Goal: Find specific page/section: Find specific page/section

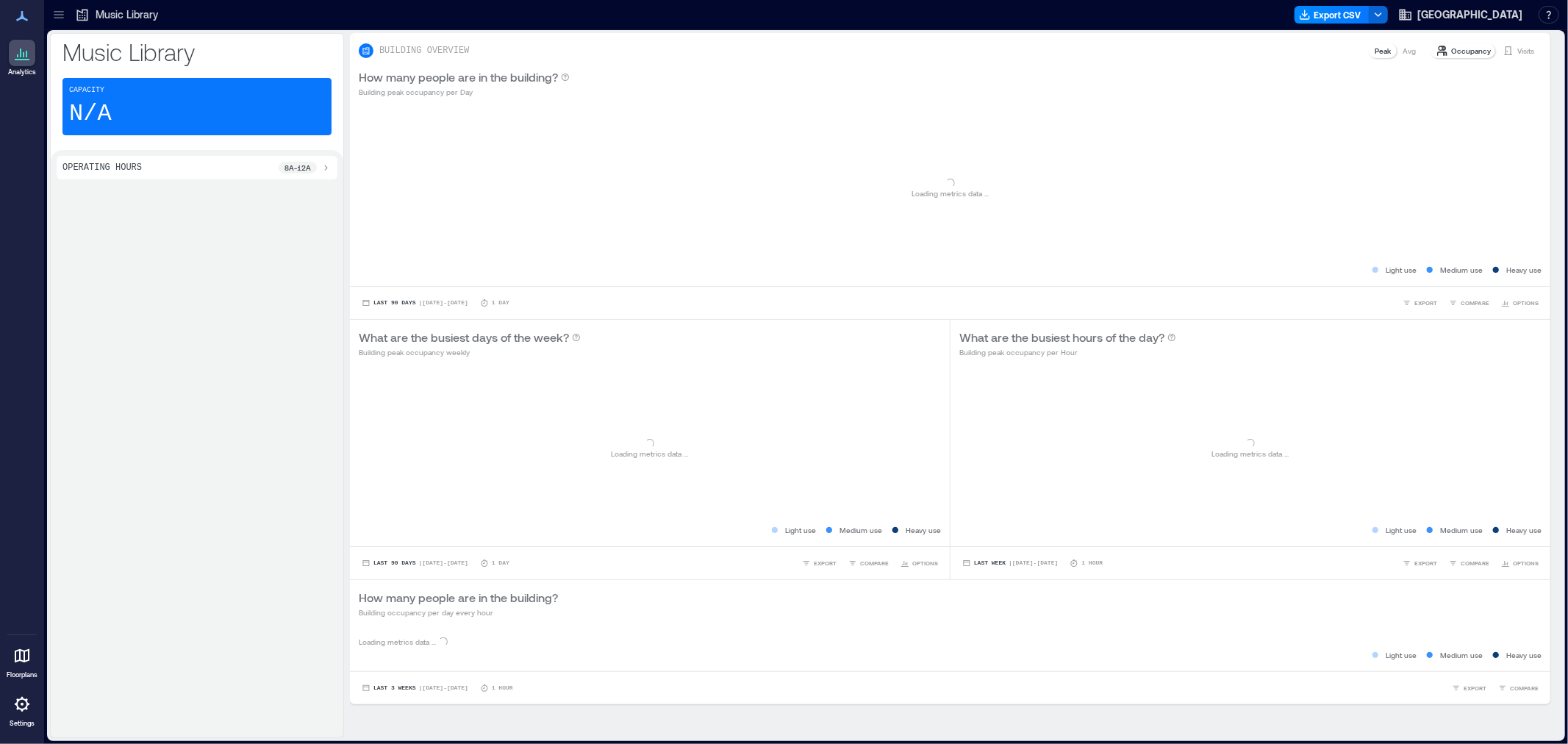
click at [55, 12] on icon at bounding box center [58, 14] width 15 height 15
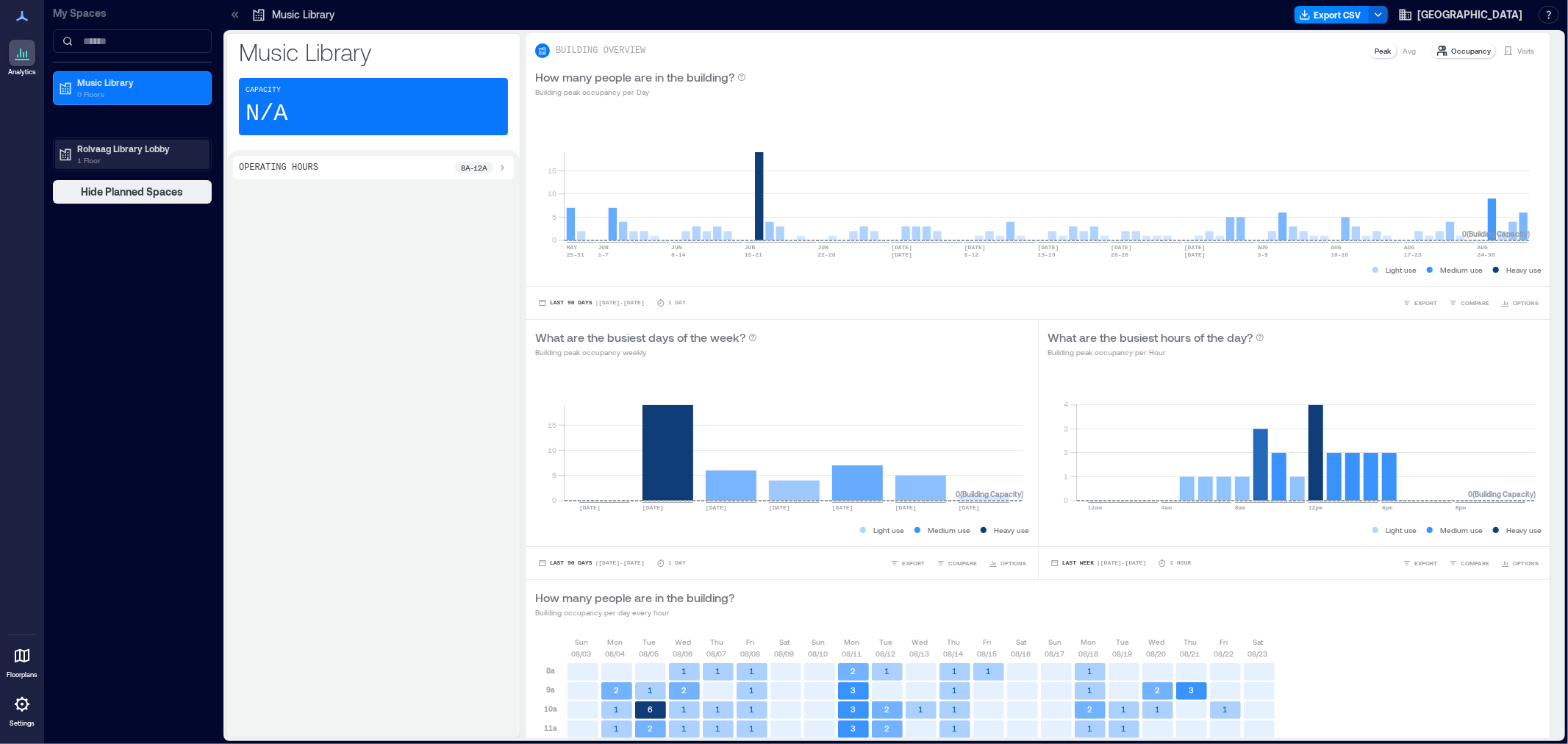
click at [111, 150] on p "Rolvaag Library Lobby" at bounding box center [139, 148] width 124 height 12
click at [100, 193] on div "3rd Floor" at bounding box center [133, 201] width 154 height 21
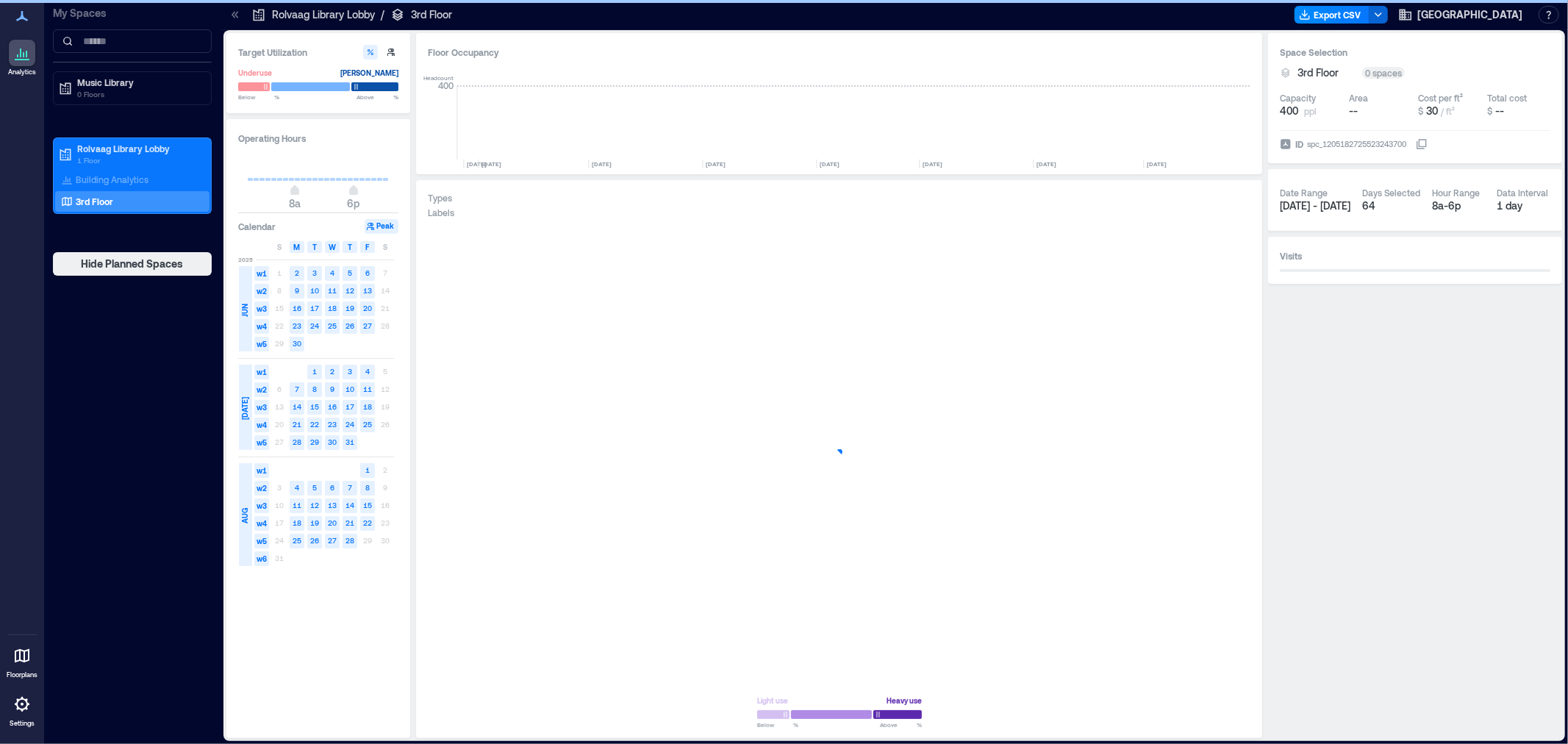
scroll to position [0, 5709]
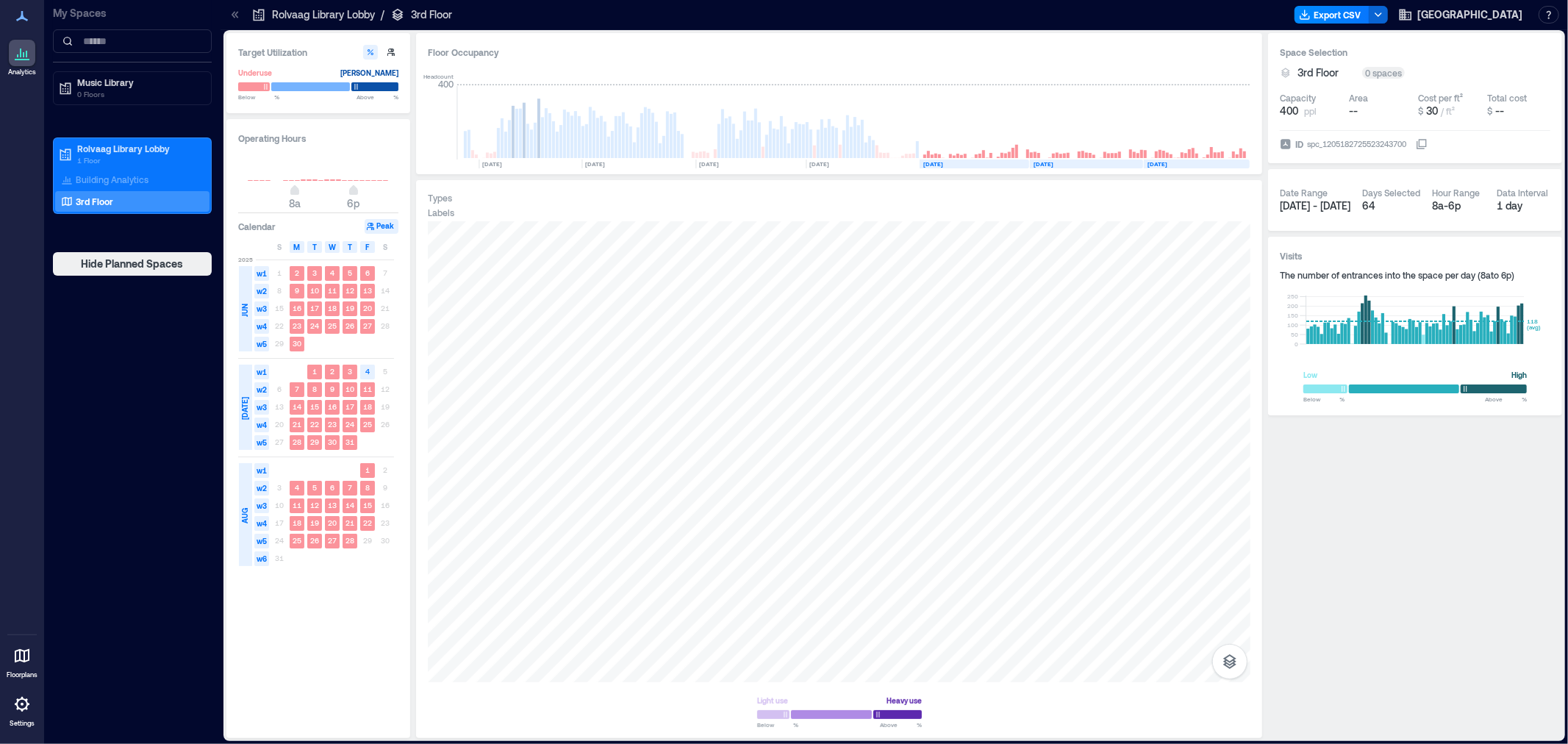
click at [101, 202] on p "3rd Floor" at bounding box center [95, 202] width 38 height 12
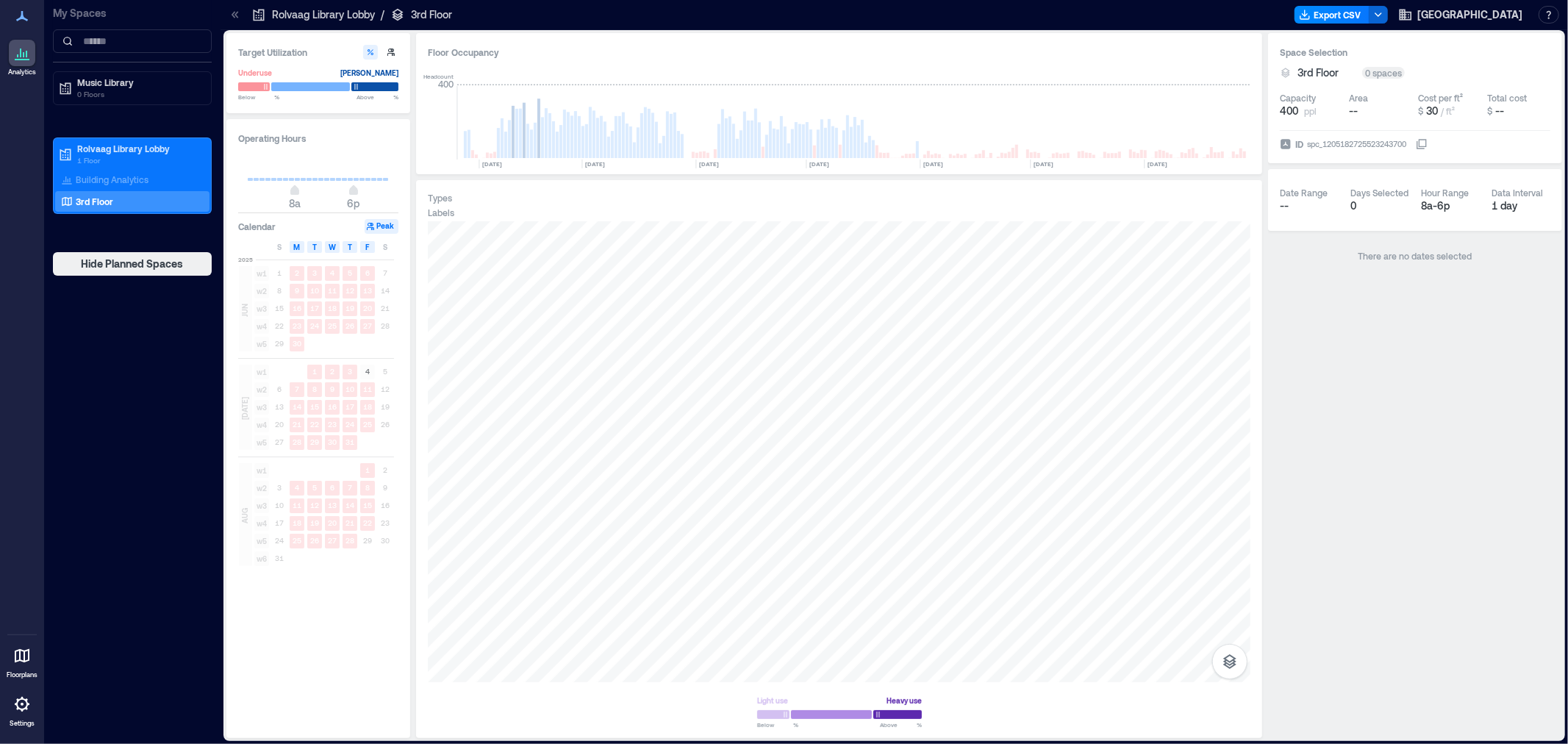
click at [100, 202] on p "3rd Floor" at bounding box center [95, 202] width 38 height 12
click at [19, 710] on icon at bounding box center [22, 704] width 18 height 18
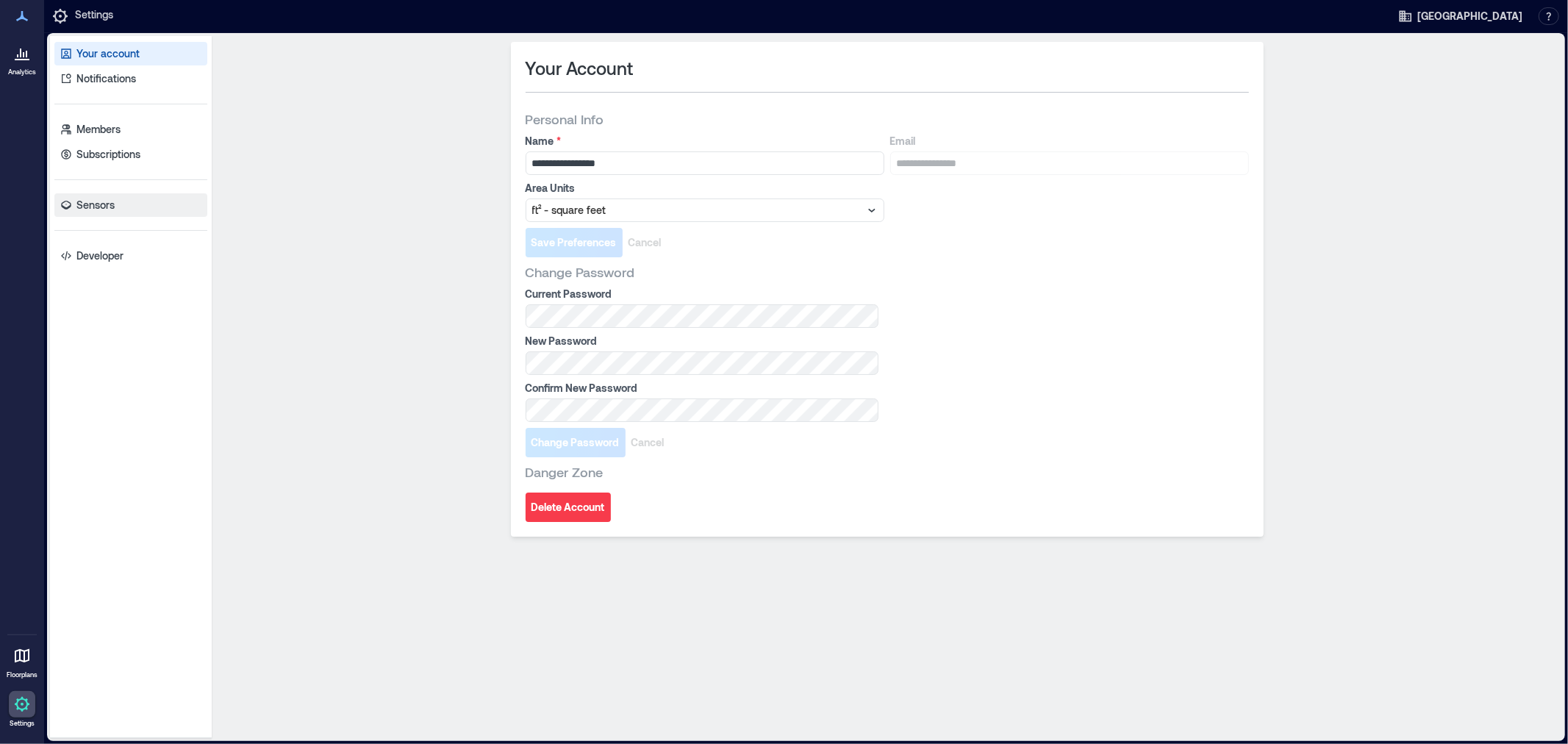
click at [84, 209] on p "Sensors" at bounding box center [95, 205] width 39 height 15
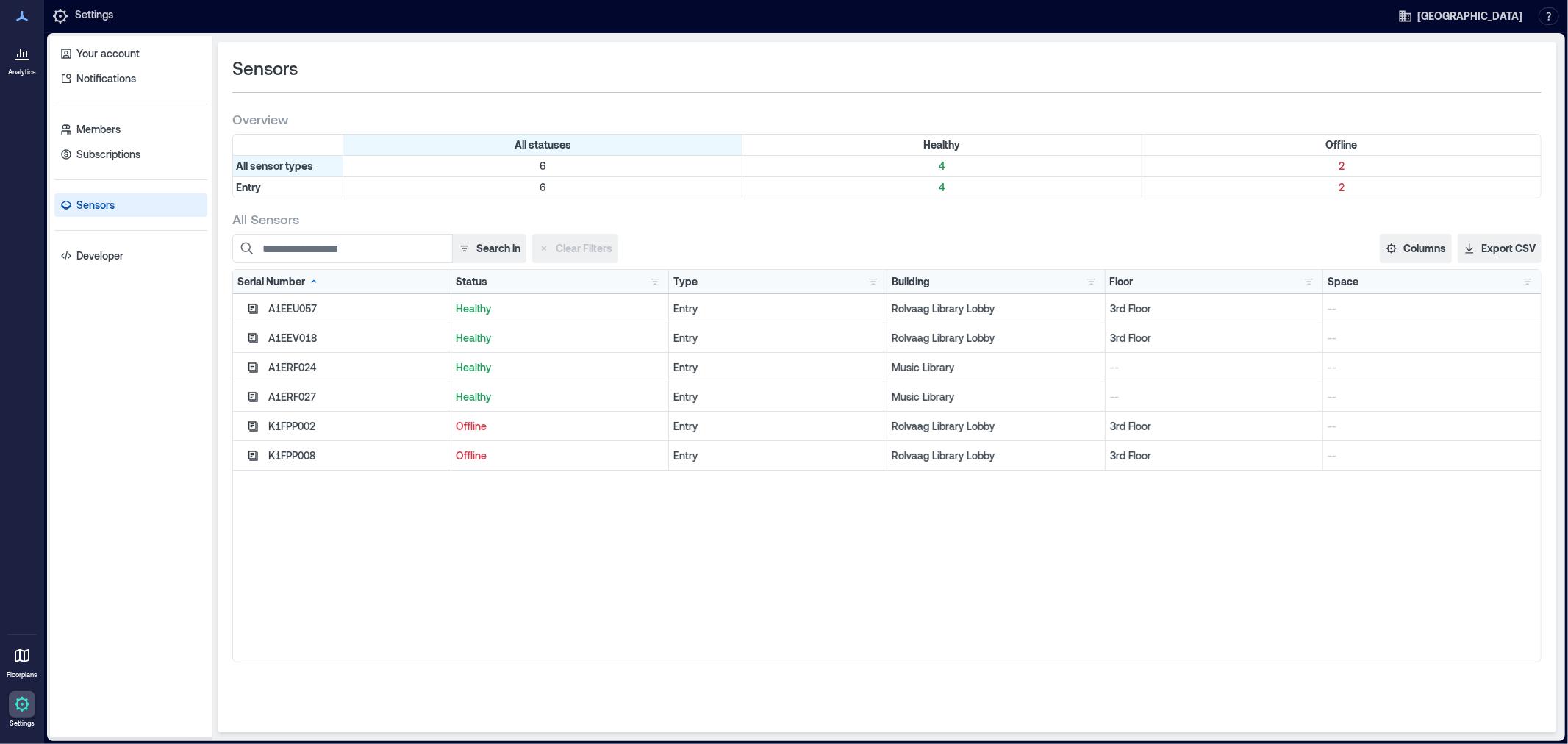
click at [439, 540] on div "A1EEU057 Healthy Entry Rolvaag Library Lobby 3rd Floor -- A1EEV018 Healthy Entr…" at bounding box center [886, 477] width 1308 height 367
